Goal: Consume media (video, audio)

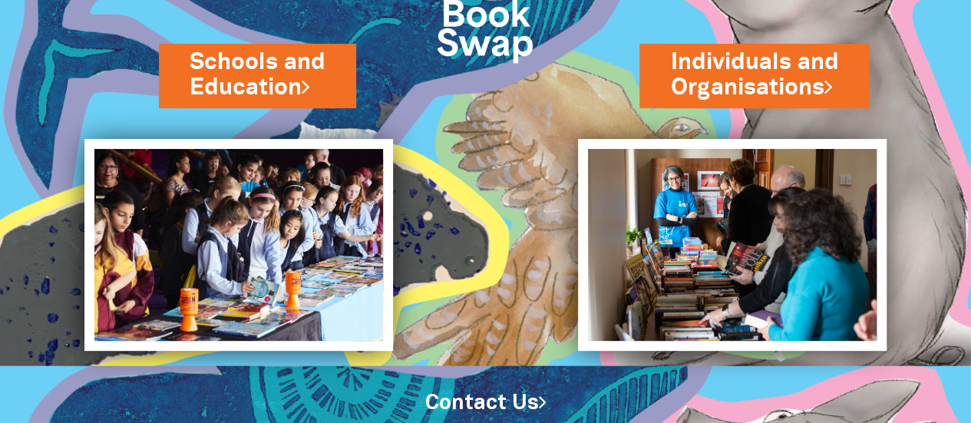
scroll to position [161, 0]
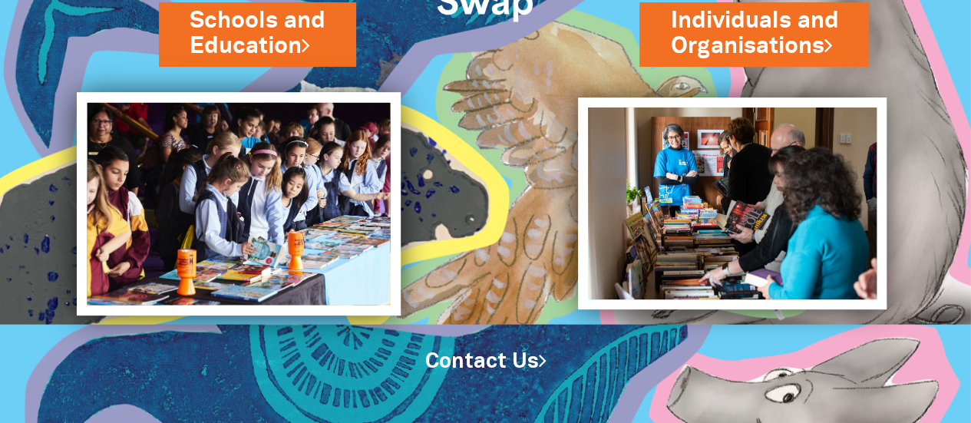
click at [258, 142] on img at bounding box center [239, 203] width 324 height 223
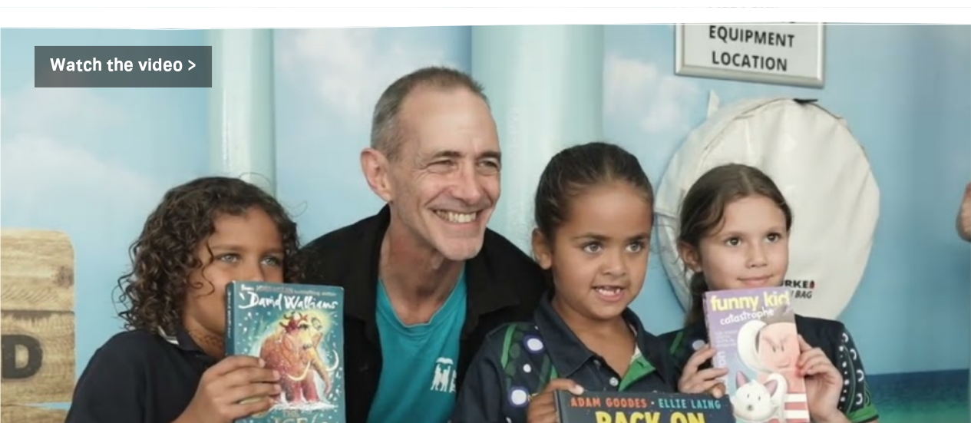
scroll to position [2449, 0]
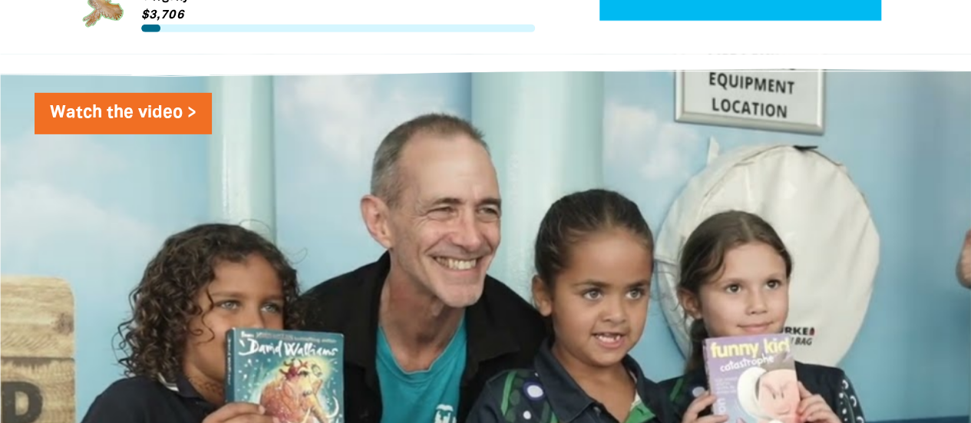
click at [137, 94] on link "Watch the video >" at bounding box center [123, 113] width 177 height 41
